Goal: Task Accomplishment & Management: Use online tool/utility

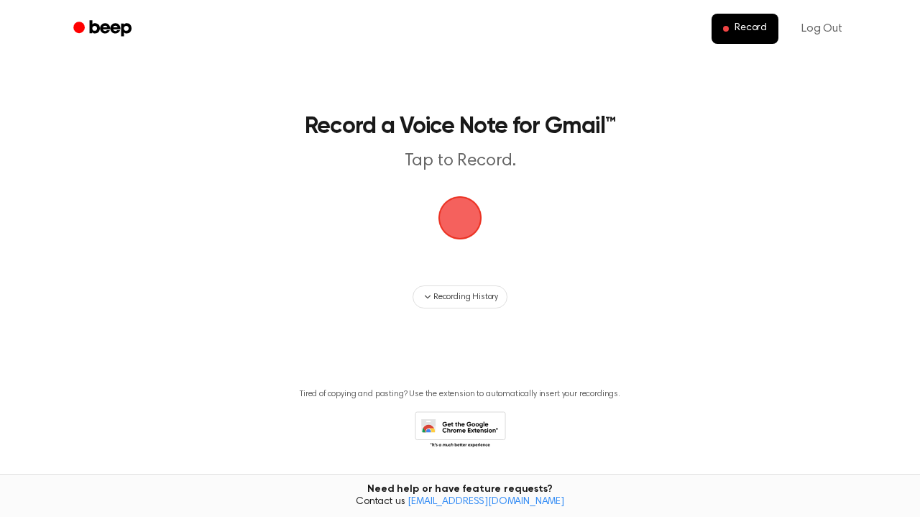
click at [446, 220] on span "button" at bounding box center [460, 218] width 47 height 47
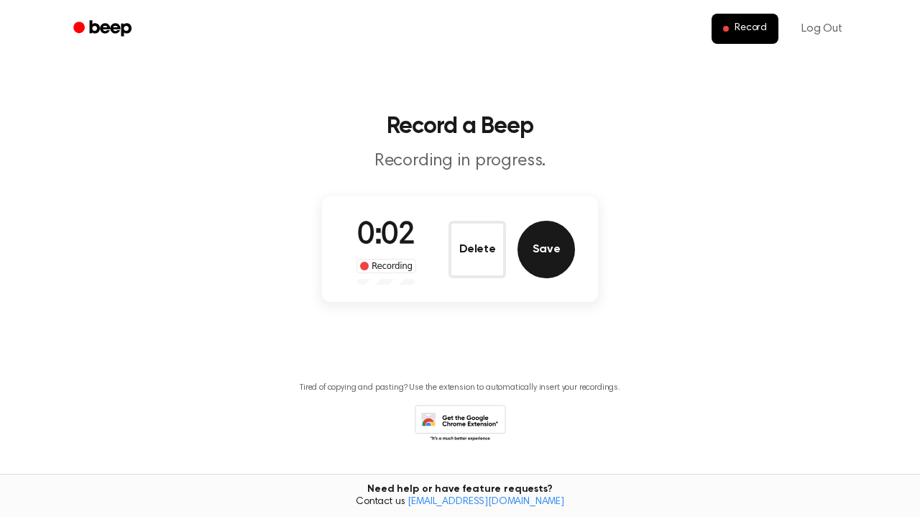
click at [552, 244] on button "Save" at bounding box center [545, 249] width 57 height 57
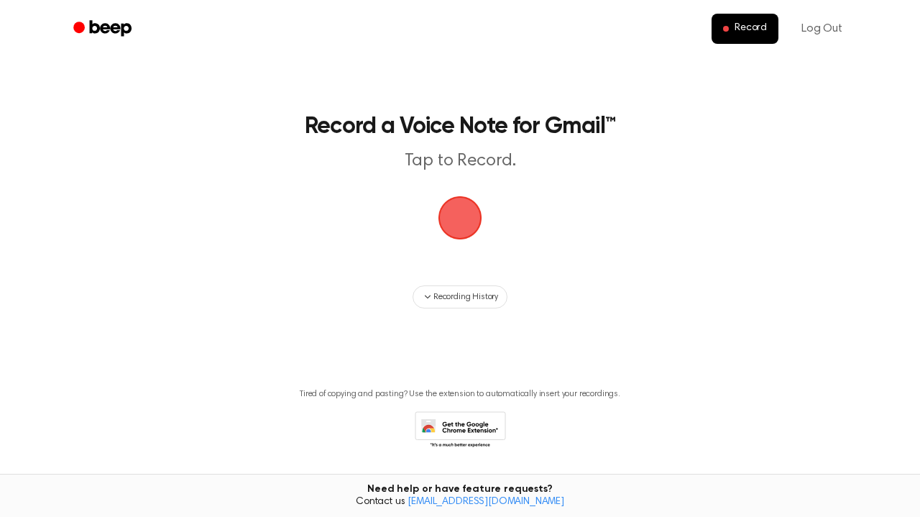
click at [446, 216] on span "button" at bounding box center [460, 218] width 40 height 40
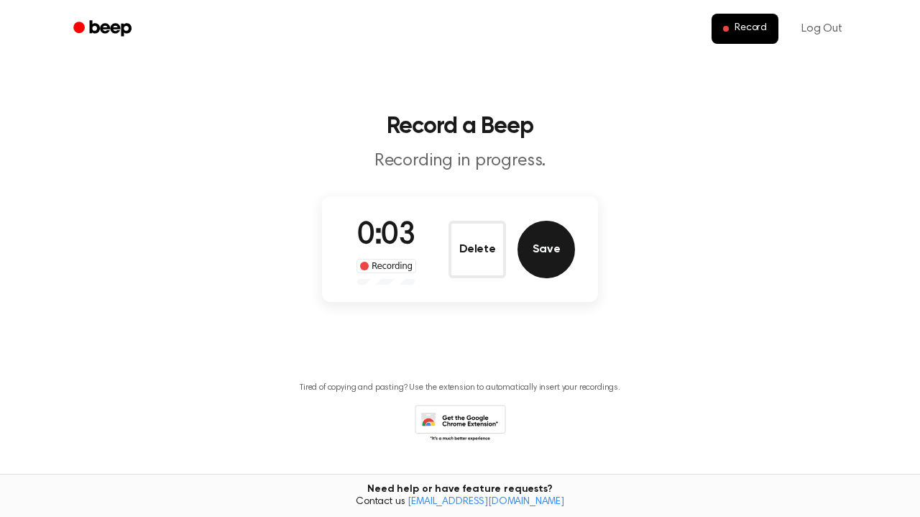
click at [540, 238] on button "Save" at bounding box center [545, 249] width 57 height 57
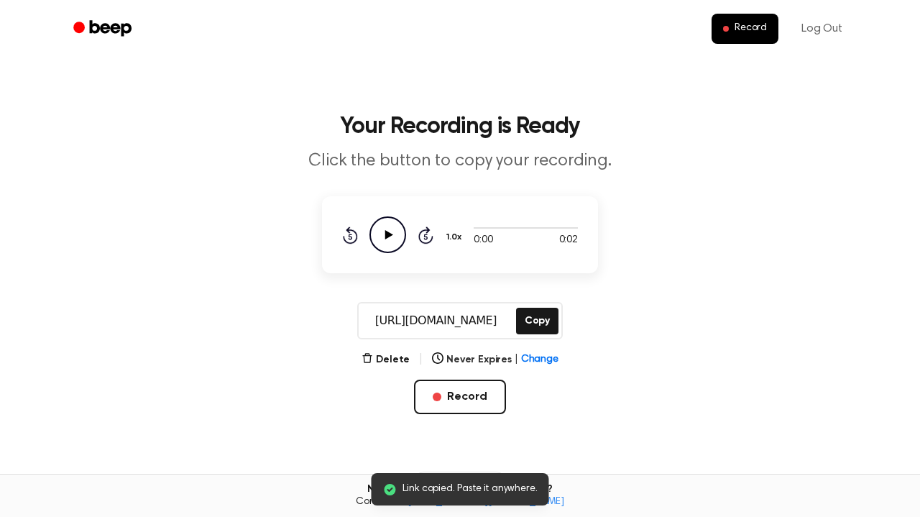
click at [376, 239] on icon "Play Audio" at bounding box center [387, 234] width 37 height 37
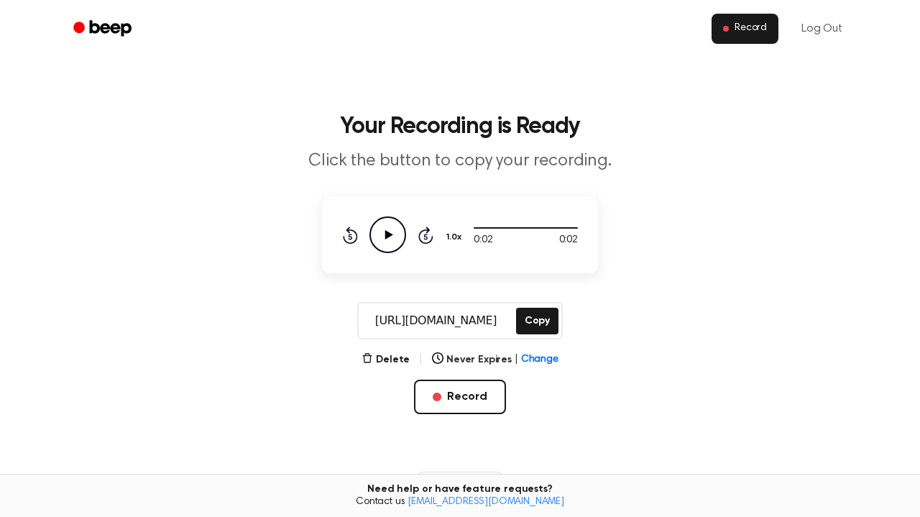
click at [750, 22] on span "Record" at bounding box center [750, 28] width 32 height 13
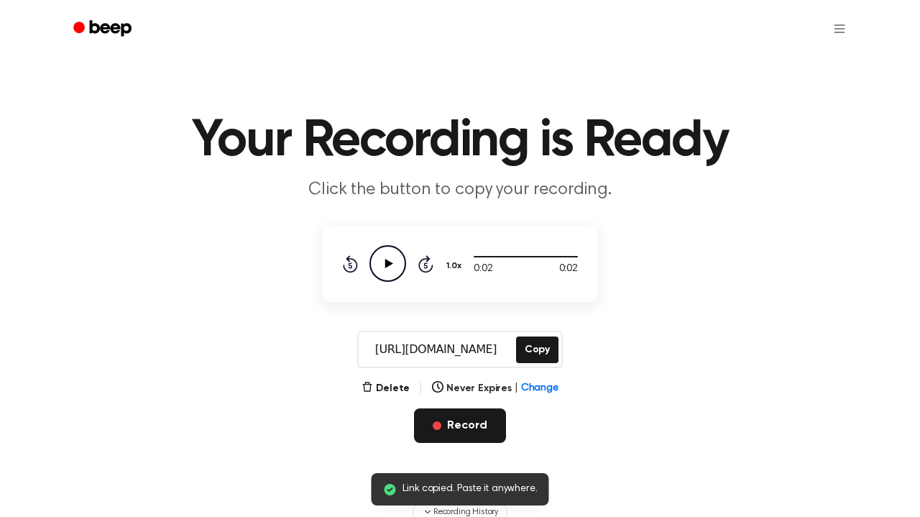
click at [453, 421] on button "Record" at bounding box center [459, 425] width 91 height 34
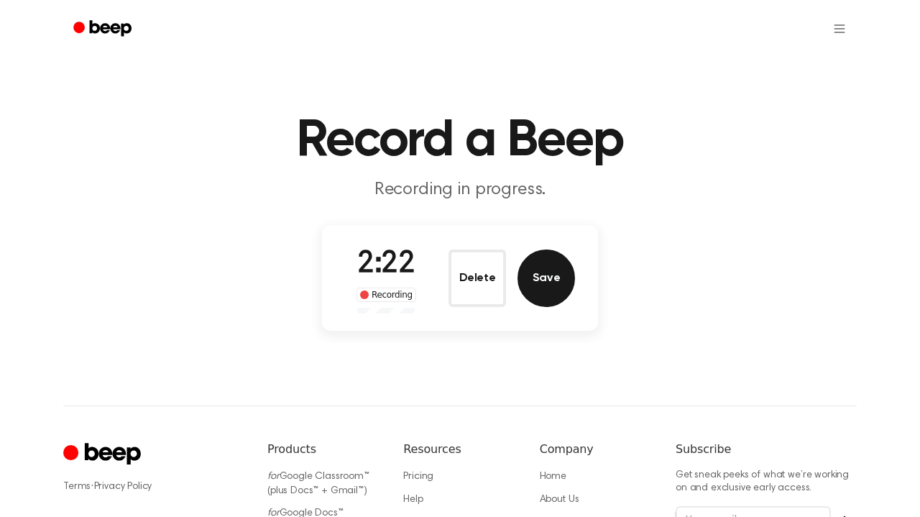
click at [549, 276] on button "Save" at bounding box center [545, 277] width 57 height 57
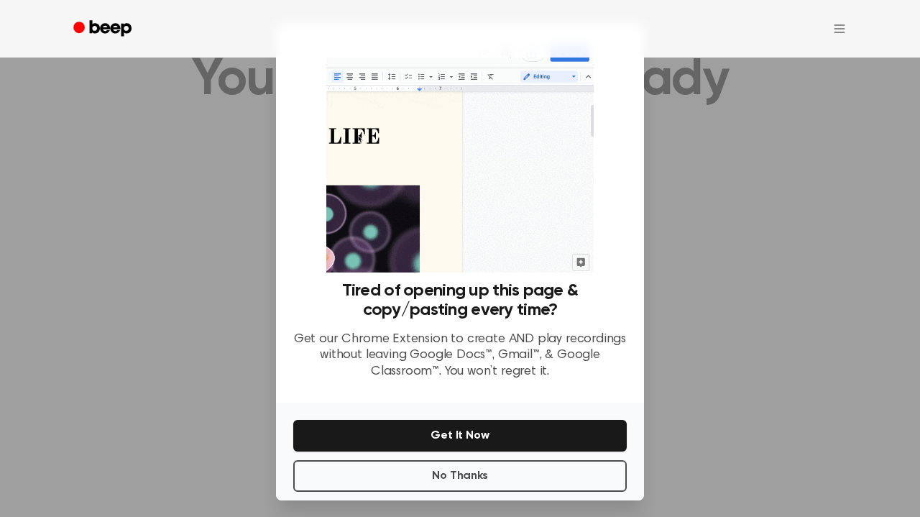
scroll to position [73, 0]
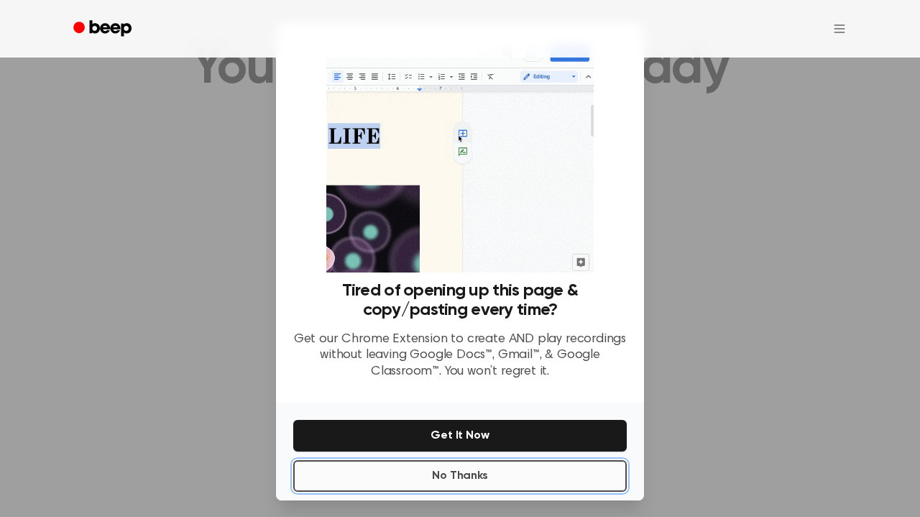
click at [563, 476] on button "No Thanks" at bounding box center [459, 476] width 333 height 32
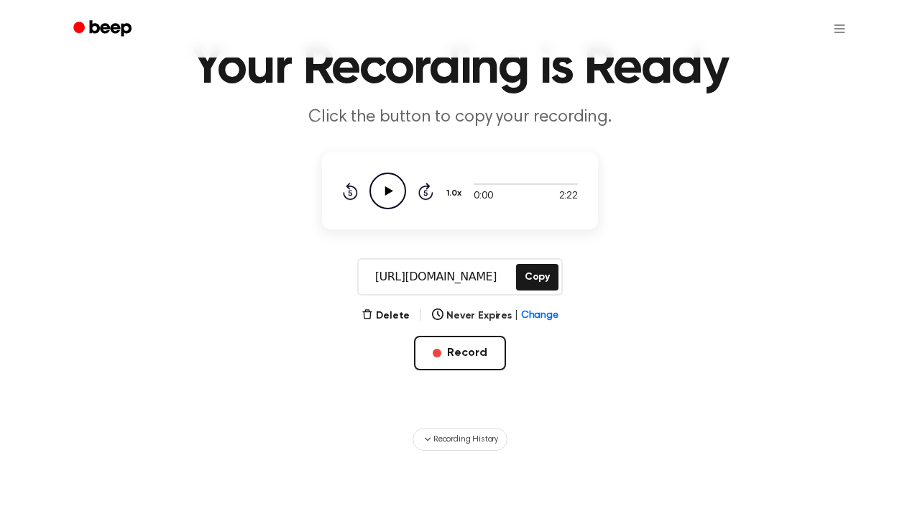
scroll to position [0, 0]
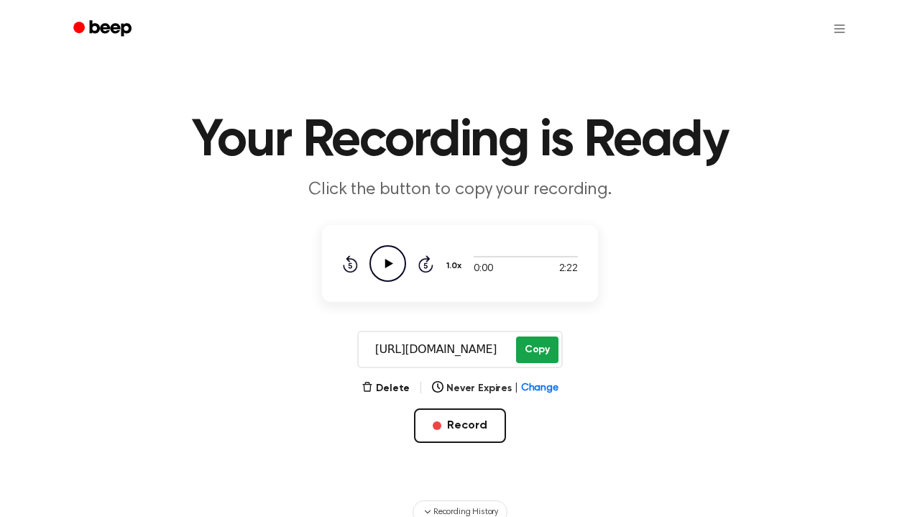
click at [543, 344] on button "Copy" at bounding box center [537, 349] width 42 height 27
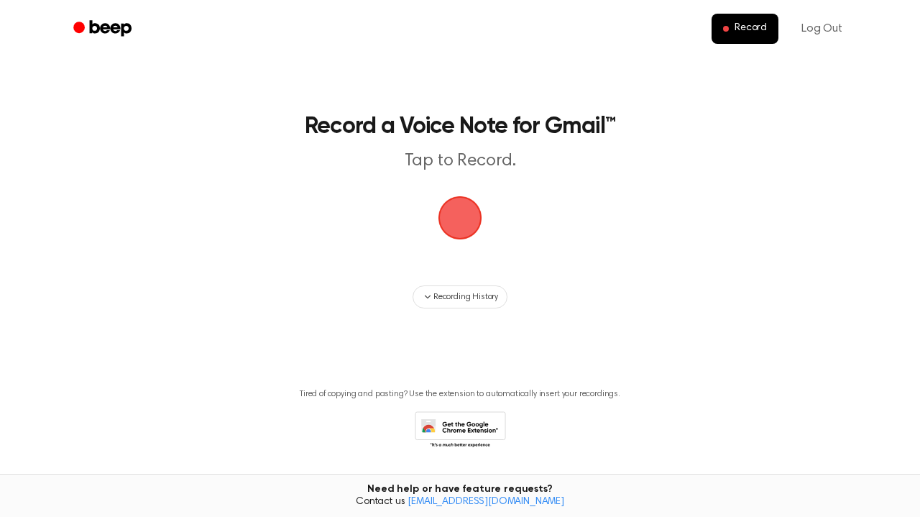
click at [459, 214] on span "button" at bounding box center [460, 218] width 47 height 47
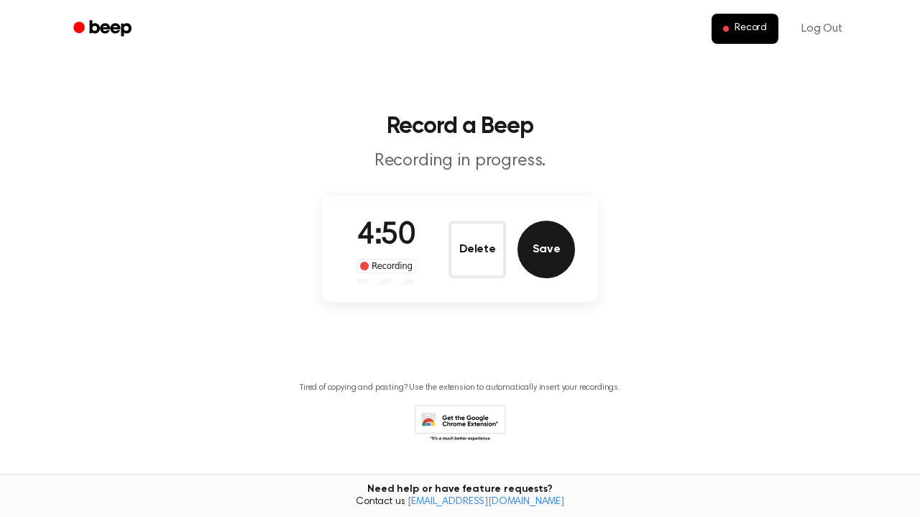
click at [565, 234] on button "Save" at bounding box center [545, 249] width 57 height 57
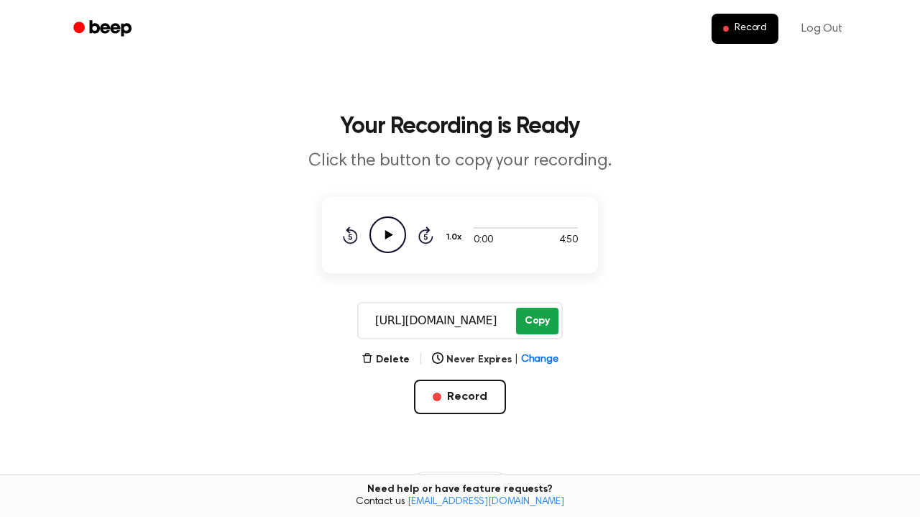
click at [538, 309] on button "Copy" at bounding box center [537, 321] width 42 height 27
